Goal: Information Seeking & Learning: Learn about a topic

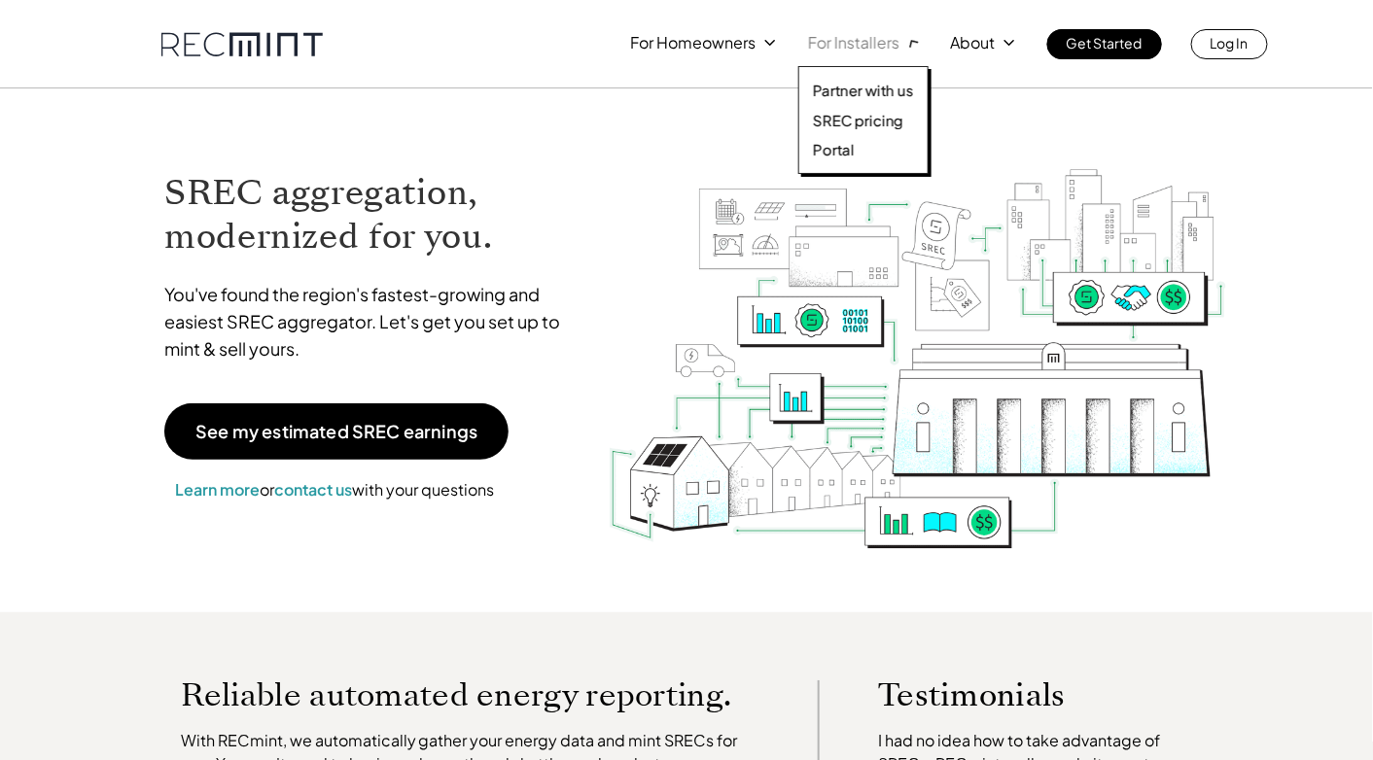
click at [883, 46] on p "For Installers" at bounding box center [853, 42] width 91 height 27
click at [863, 114] on p "SREC pricing" at bounding box center [858, 120] width 90 height 19
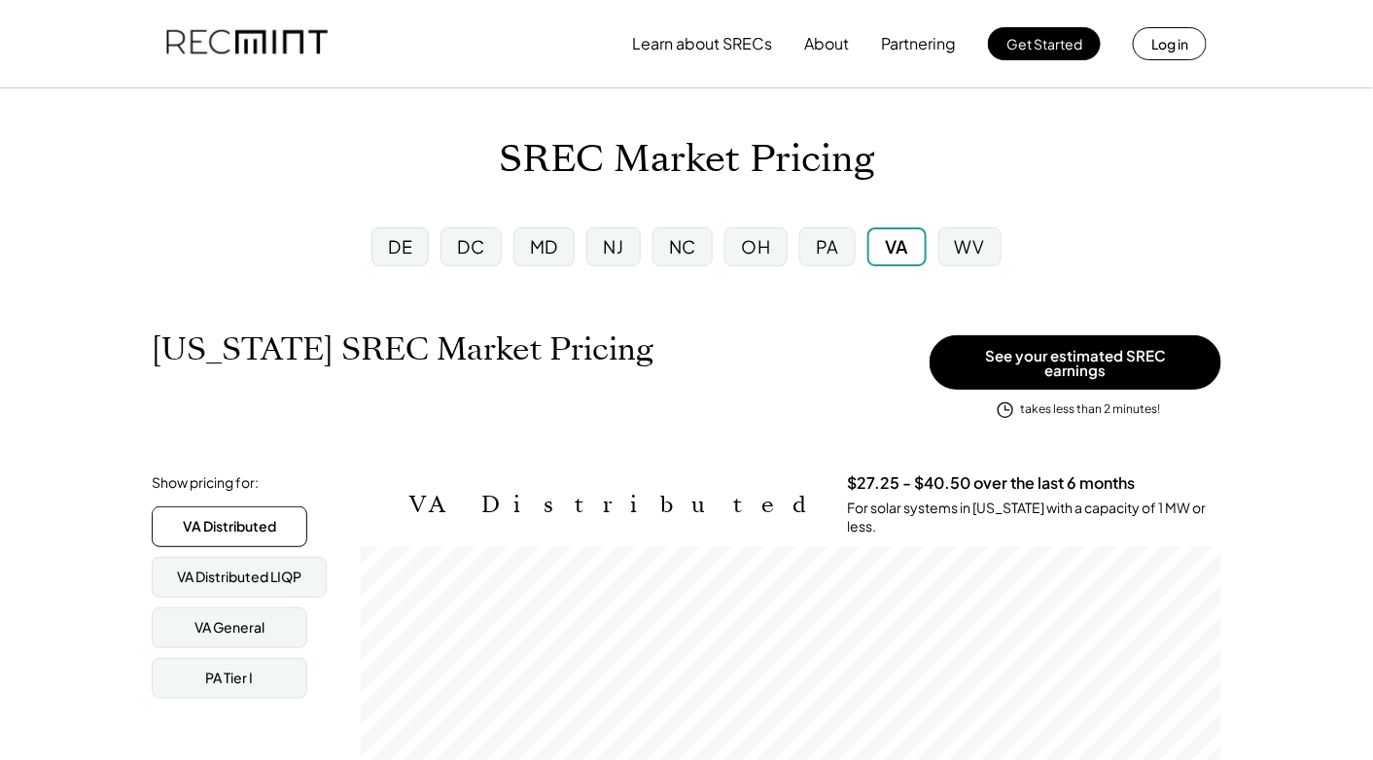
scroll to position [320, 861]
click at [568, 255] on div "MD" at bounding box center [543, 247] width 61 height 39
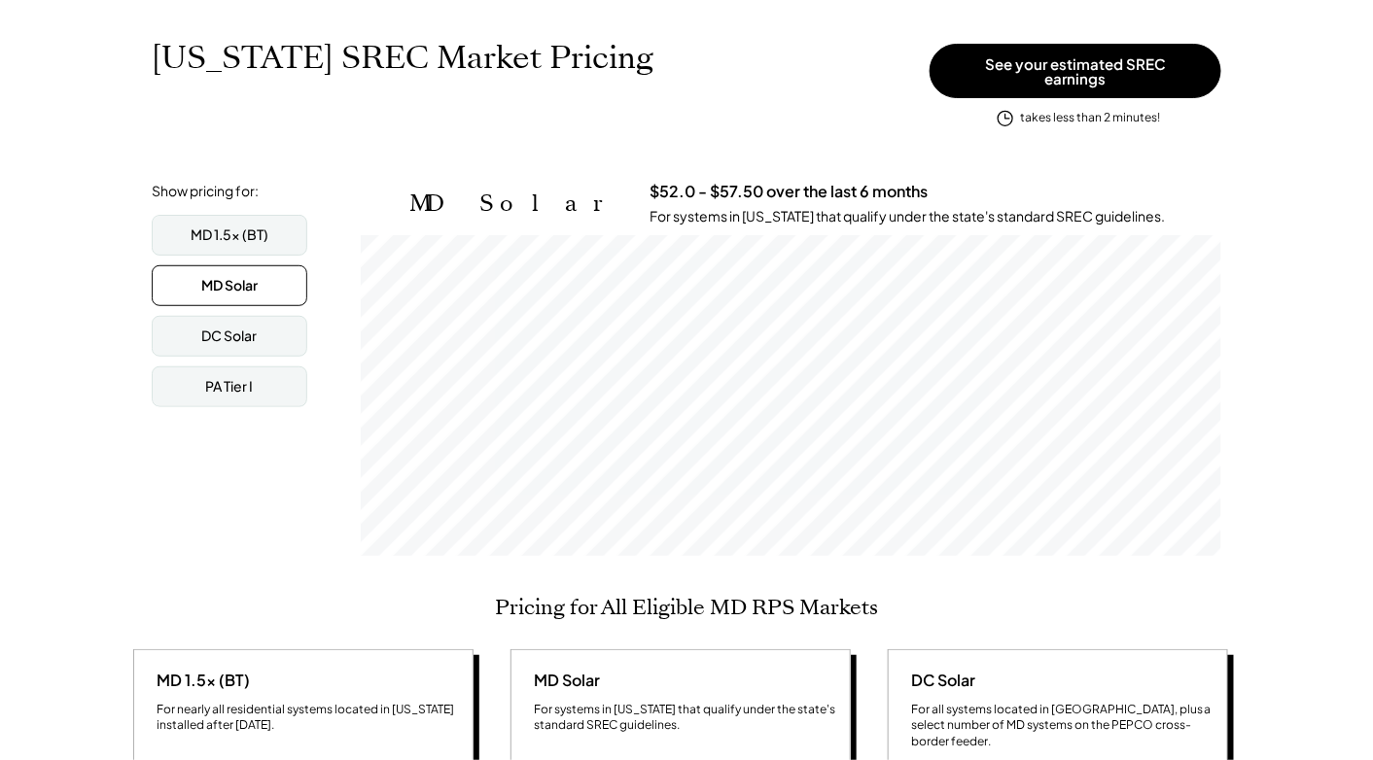
scroll to position [320, 861]
